Goal: Download file/media

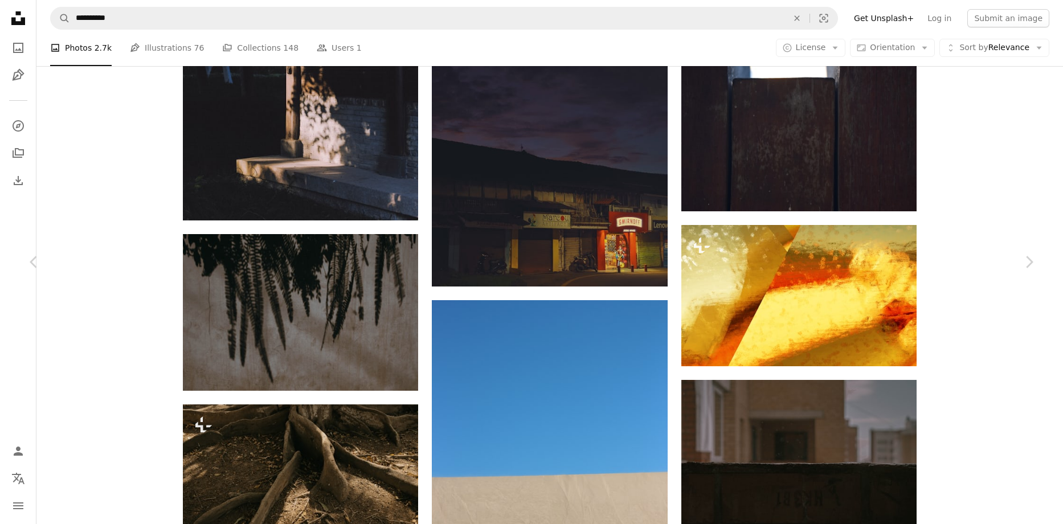
scroll to position [41735, 0]
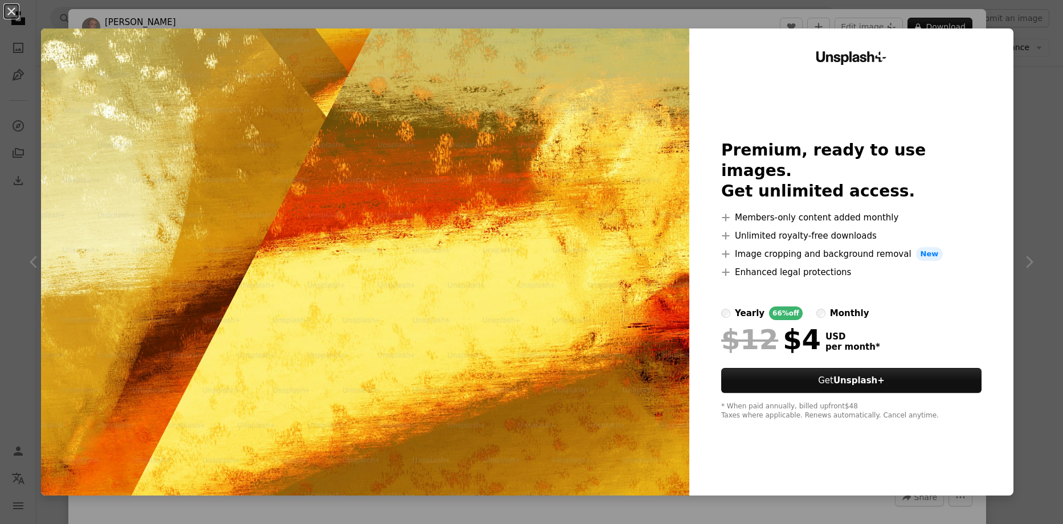
click at [1028, 51] on div "An X shape Unsplash+ Premium, ready to use images. Get unlimited access. A plus…" at bounding box center [531, 262] width 1063 height 524
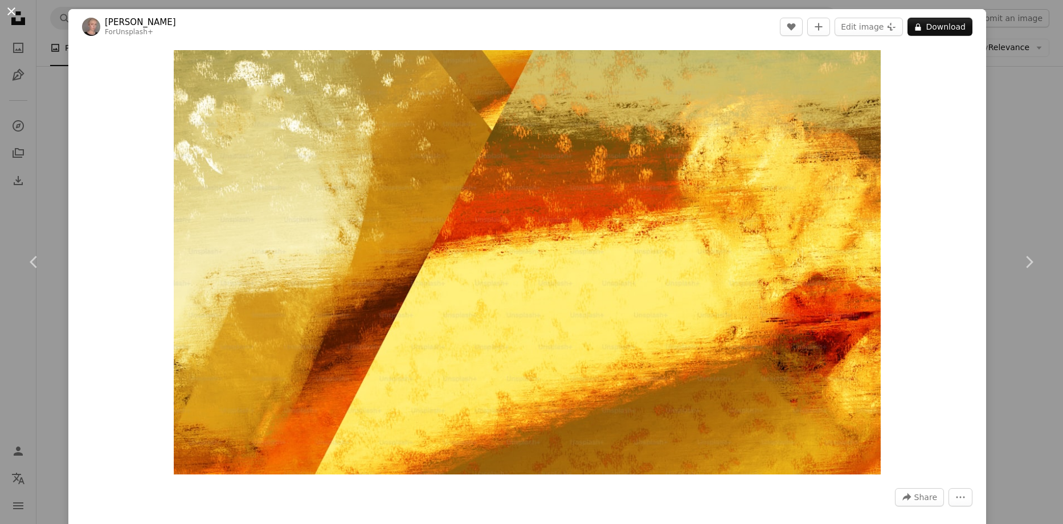
click at [13, 10] on button "An X shape" at bounding box center [12, 12] width 14 height 14
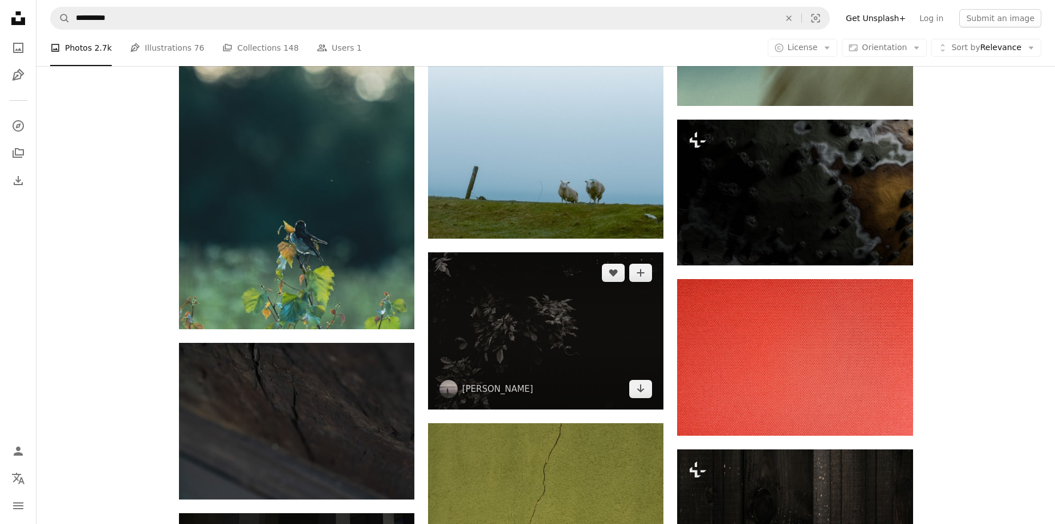
scroll to position [44072, 0]
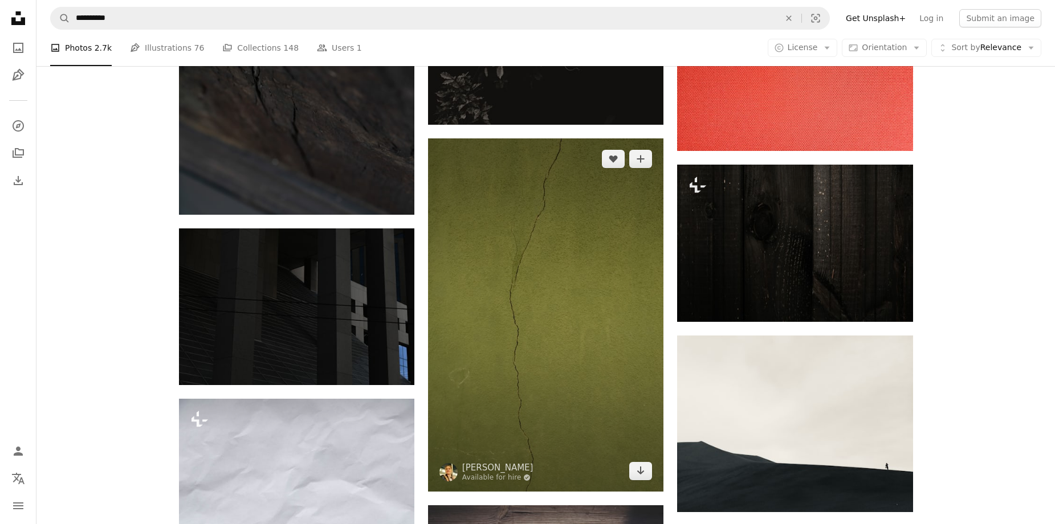
click at [644, 288] on img at bounding box center [545, 314] width 235 height 353
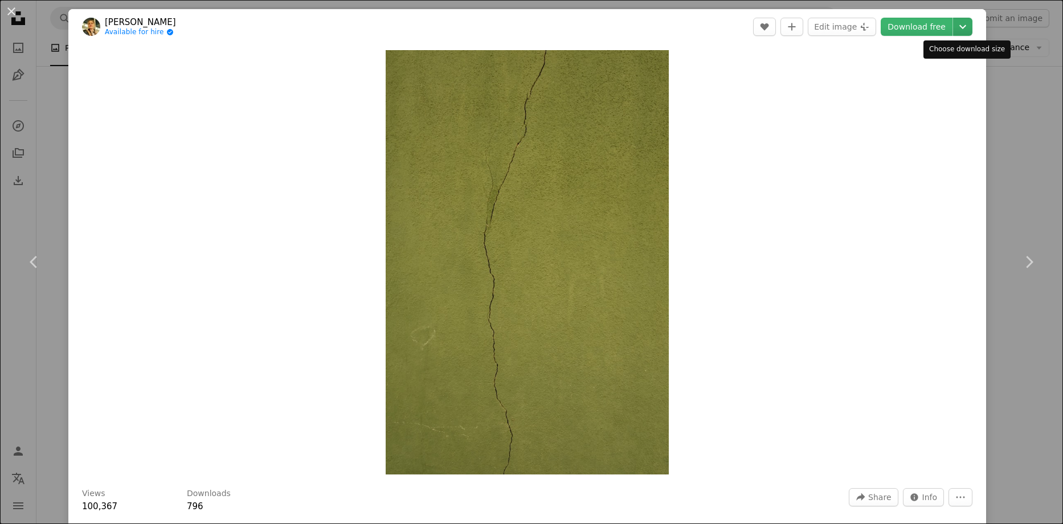
click at [968, 24] on icon "Chevron down" at bounding box center [963, 27] width 18 height 14
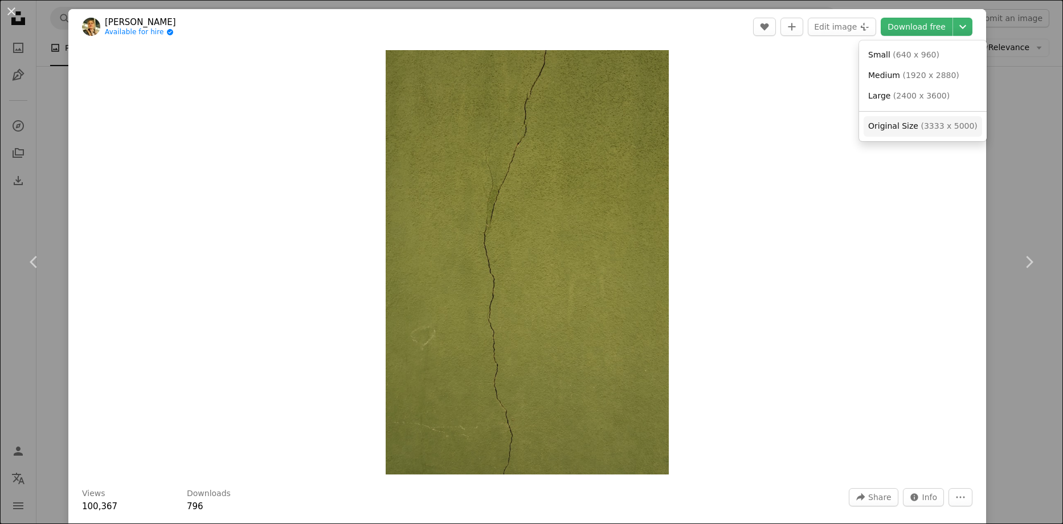
click at [932, 130] on span "( 3333 x 5000 )" at bounding box center [949, 125] width 56 height 9
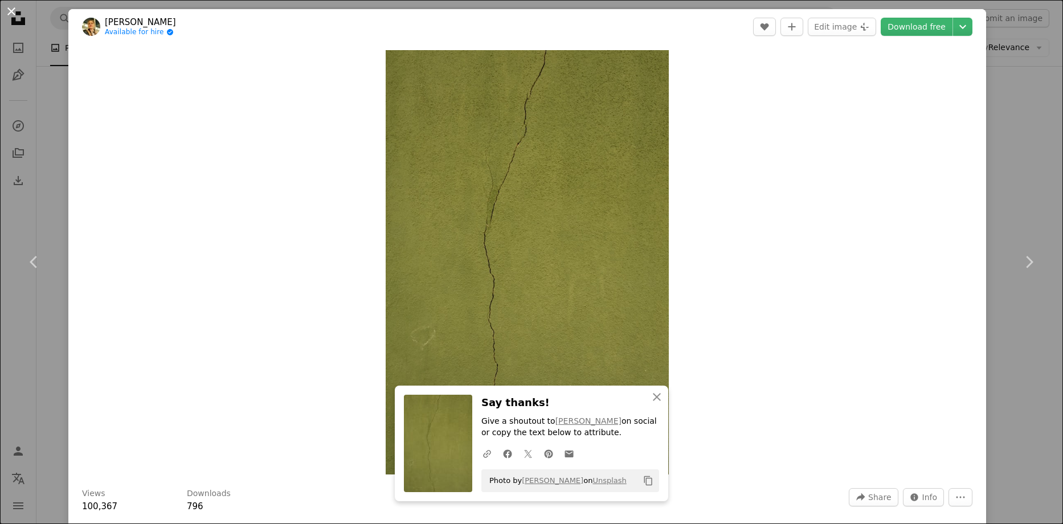
click at [17, 11] on button "An X shape" at bounding box center [12, 12] width 14 height 14
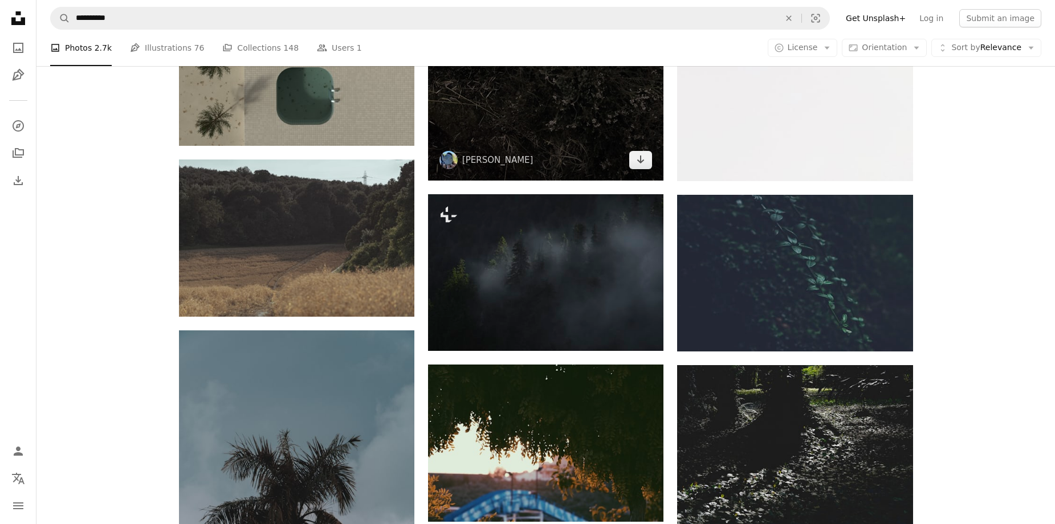
scroll to position [52221, 0]
